Goal: Navigation & Orientation: Find specific page/section

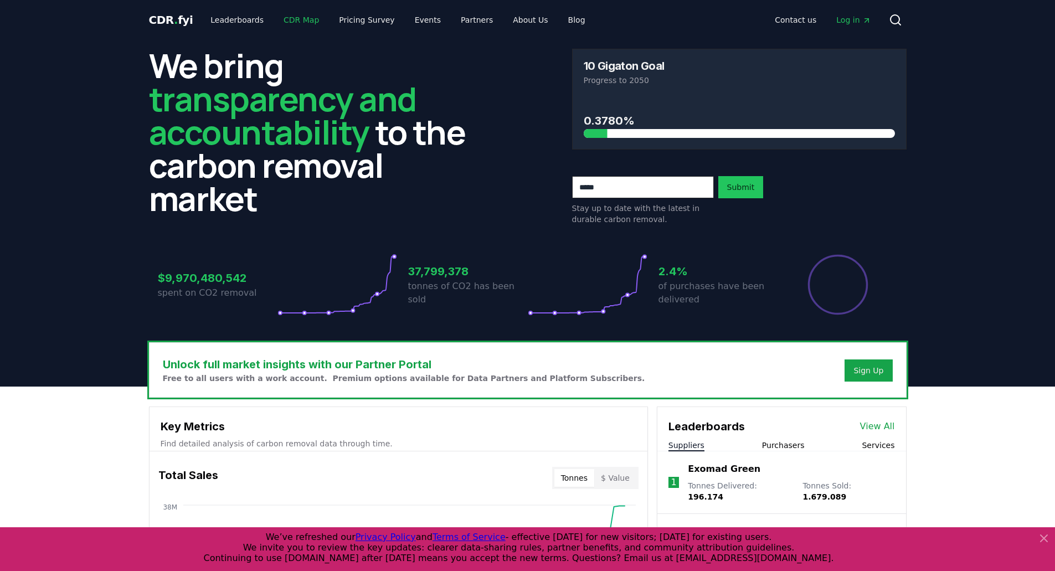
click at [291, 24] on link "CDR Map" at bounding box center [301, 20] width 53 height 20
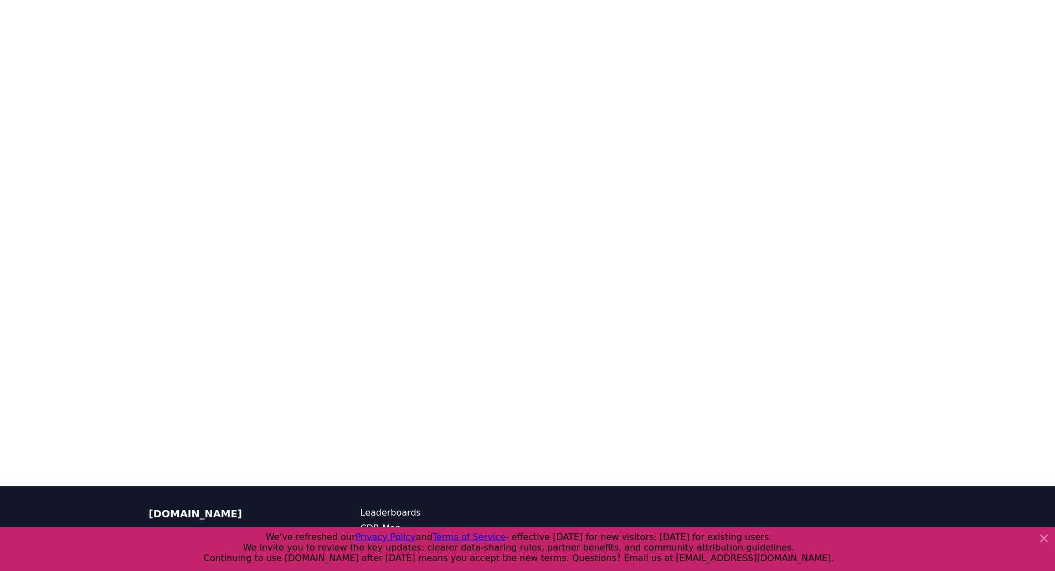
scroll to position [61, 0]
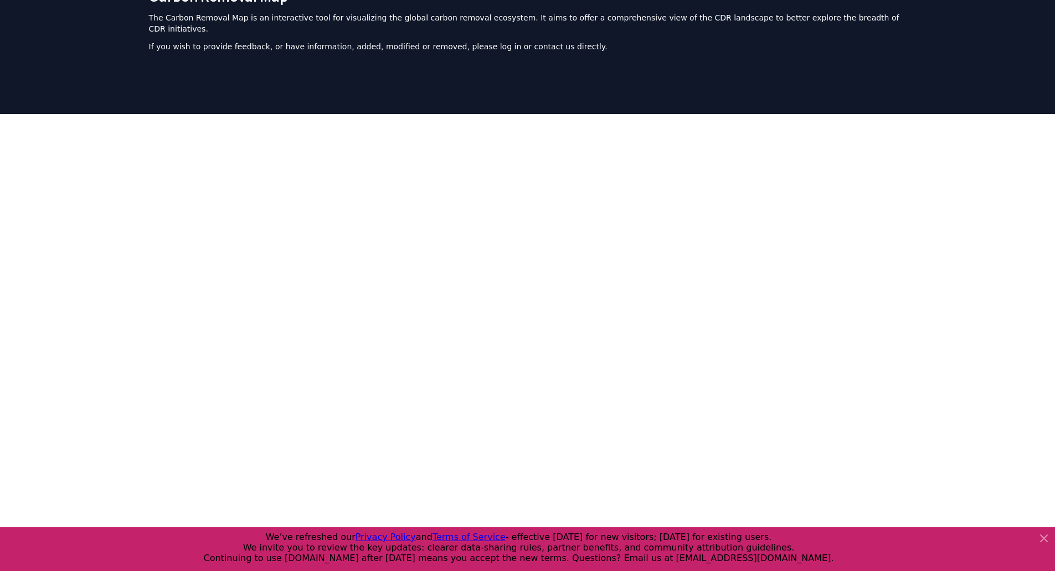
click at [50, 241] on div at bounding box center [527, 391] width 1055 height 554
click at [1041, 540] on icon at bounding box center [1043, 538] width 7 height 7
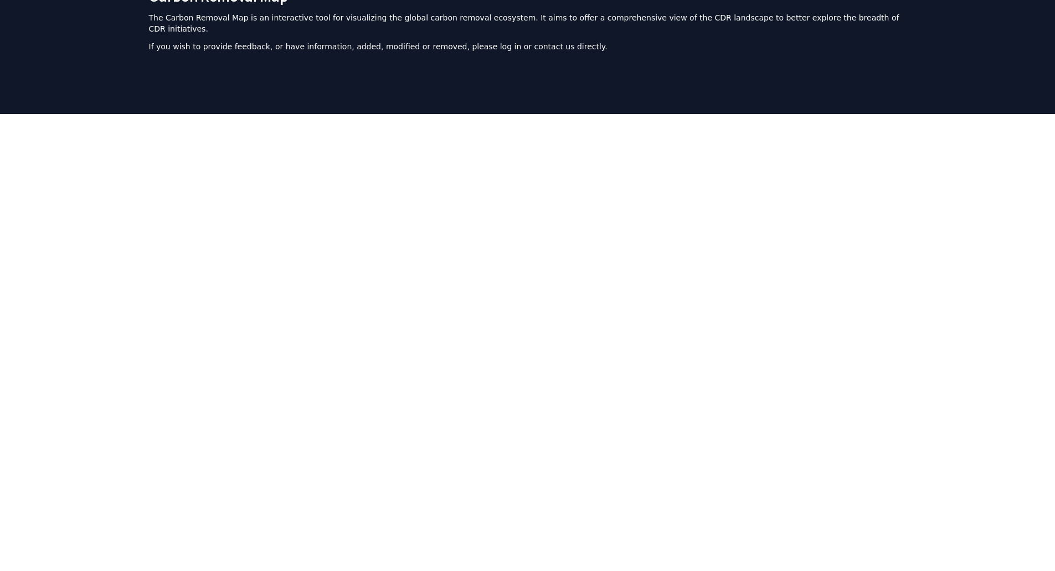
click at [989, 410] on div at bounding box center [527, 391] width 1055 height 554
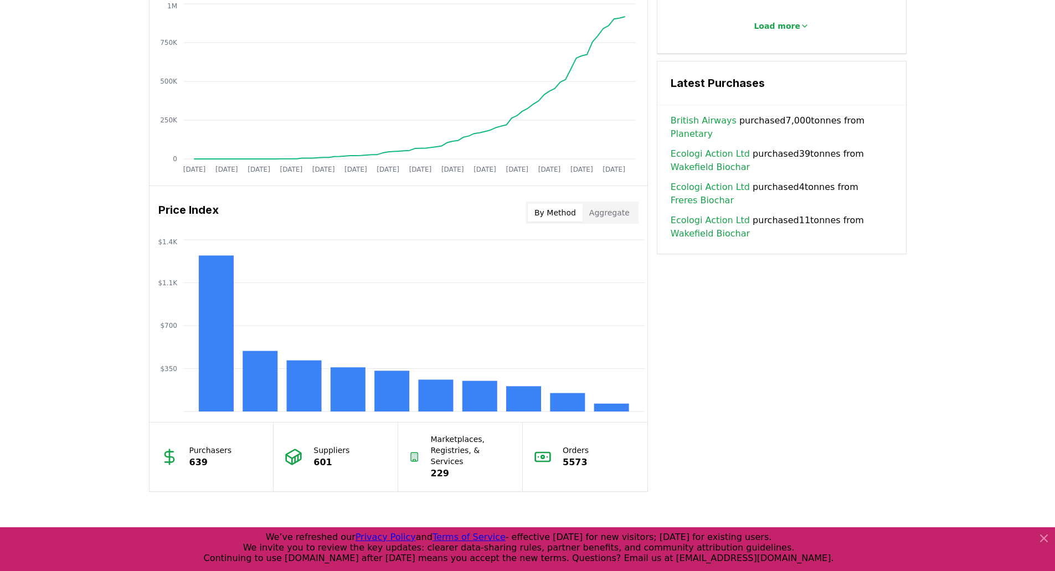
scroll to position [736, 0]
click at [556, 215] on button "By Method" at bounding box center [555, 213] width 55 height 18
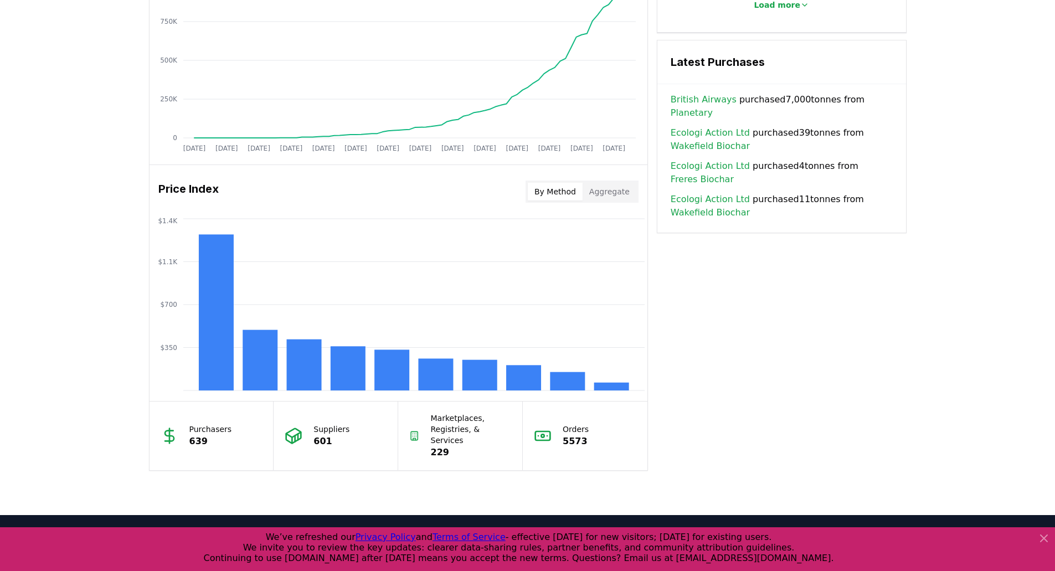
scroll to position [758, 0]
click at [798, 401] on div "Key Metrics Find detailed analysis of carbon removal data through time. Total S…" at bounding box center [527, 59] width 757 height 822
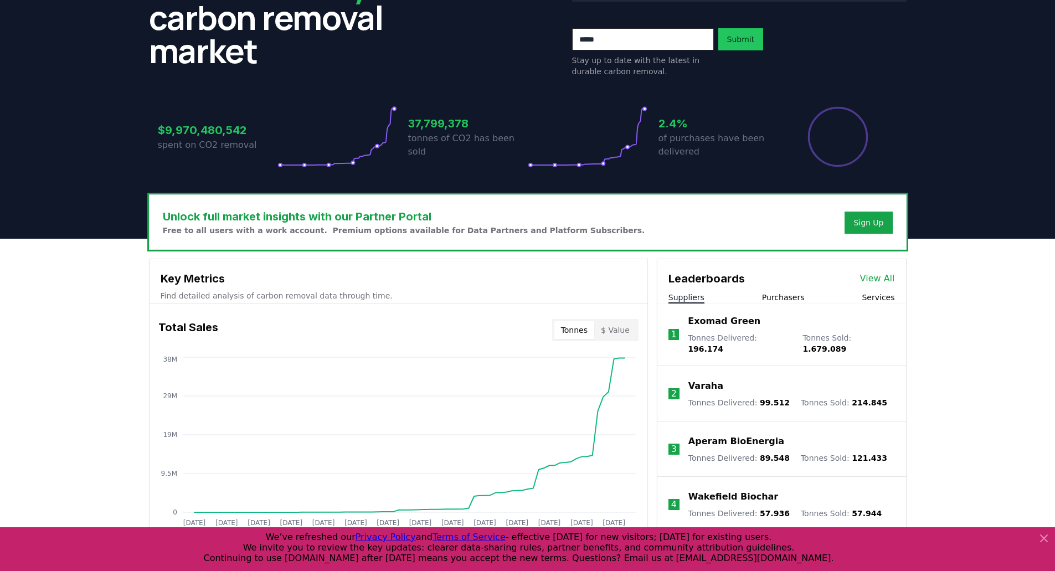
scroll to position [148, 0]
